Goal: Check status: Check status

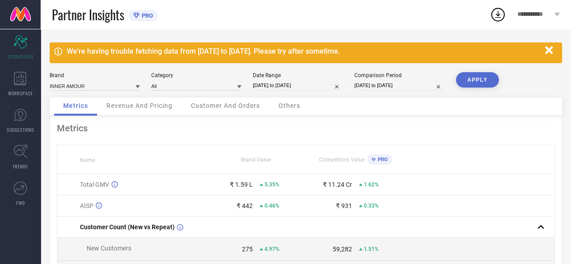
select select "5"
select select "2025"
select select "6"
select select "2025"
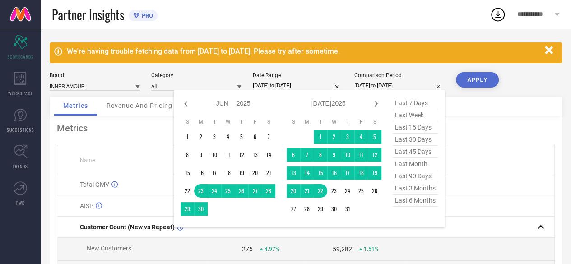
click at [360, 87] on input "[DATE] to [DATE]" at bounding box center [399, 85] width 90 height 9
click at [377, 103] on icon at bounding box center [375, 103] width 3 height 5
select select "6"
select select "2025"
select select "7"
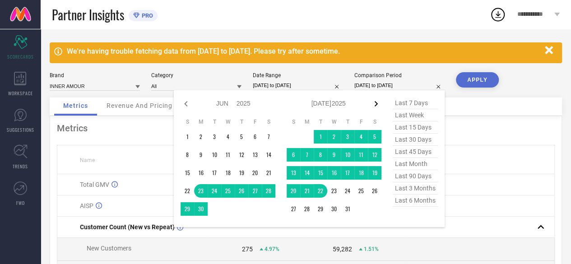
select select "2025"
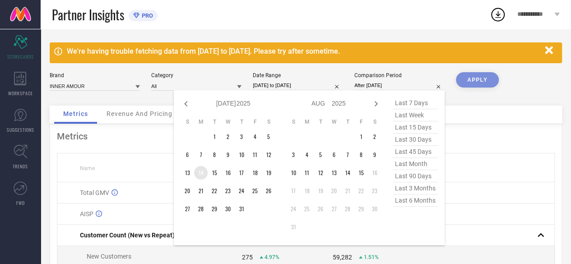
click at [205, 171] on td "14" at bounding box center [201, 173] width 14 height 14
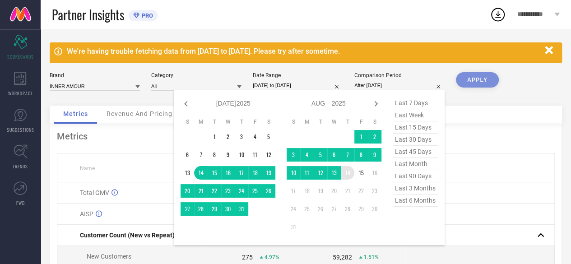
type input "[DATE] to [DATE]"
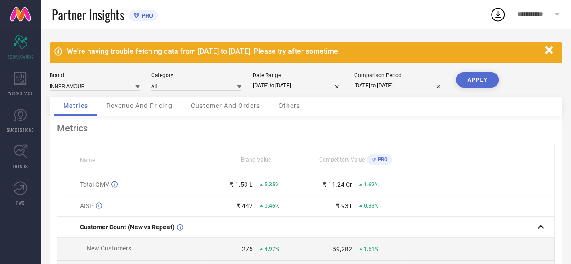
click at [474, 75] on button "APPLY" at bounding box center [477, 79] width 43 height 15
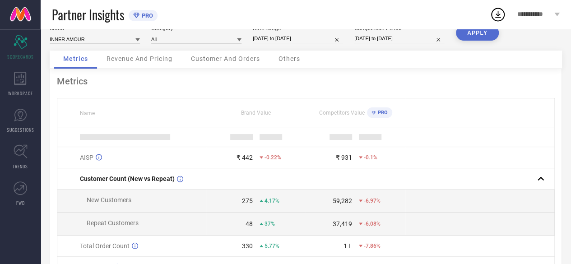
scroll to position [47, 0]
